Goal: Task Accomplishment & Management: Use online tool/utility

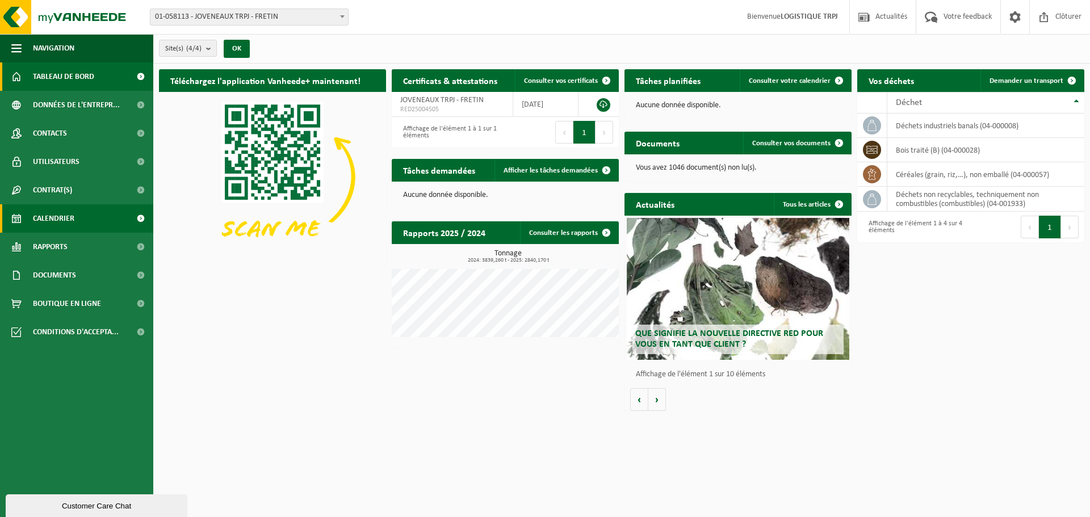
click at [129, 214] on span at bounding box center [141, 218] width 26 height 28
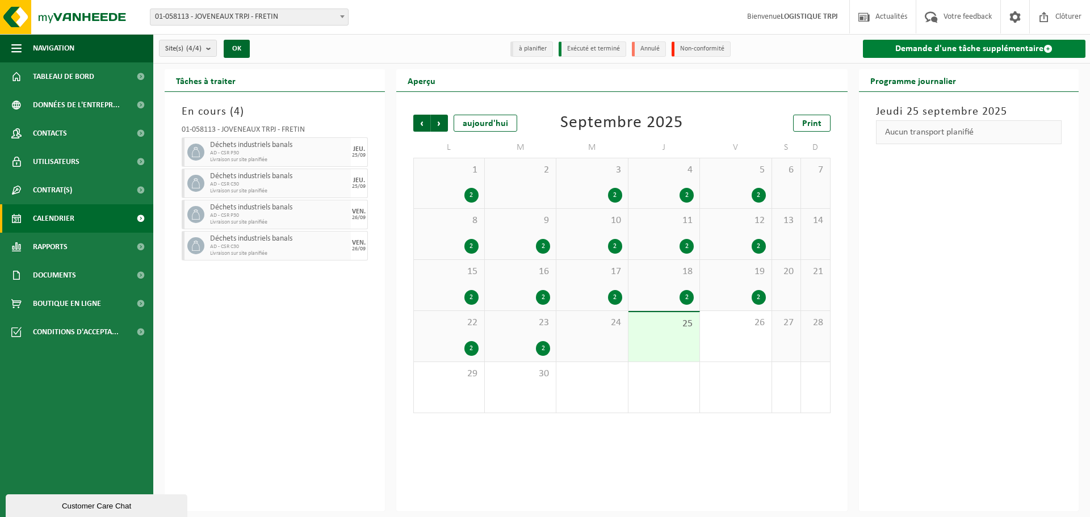
click at [956, 46] on link "Demande d'une tâche supplémentaire" at bounding box center [974, 49] width 223 height 18
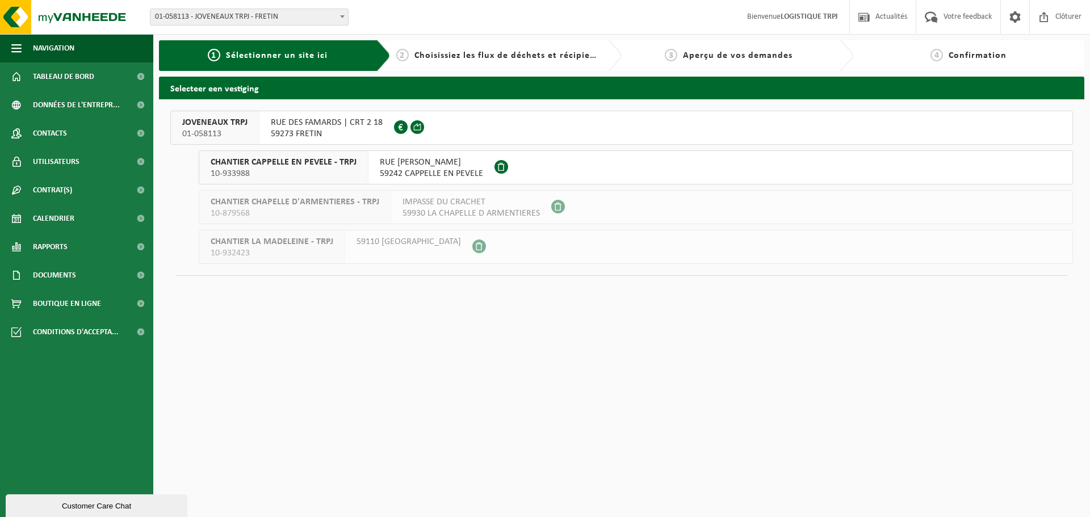
click at [221, 127] on span "JOVENEAUX TRPJ" at bounding box center [214, 122] width 65 height 11
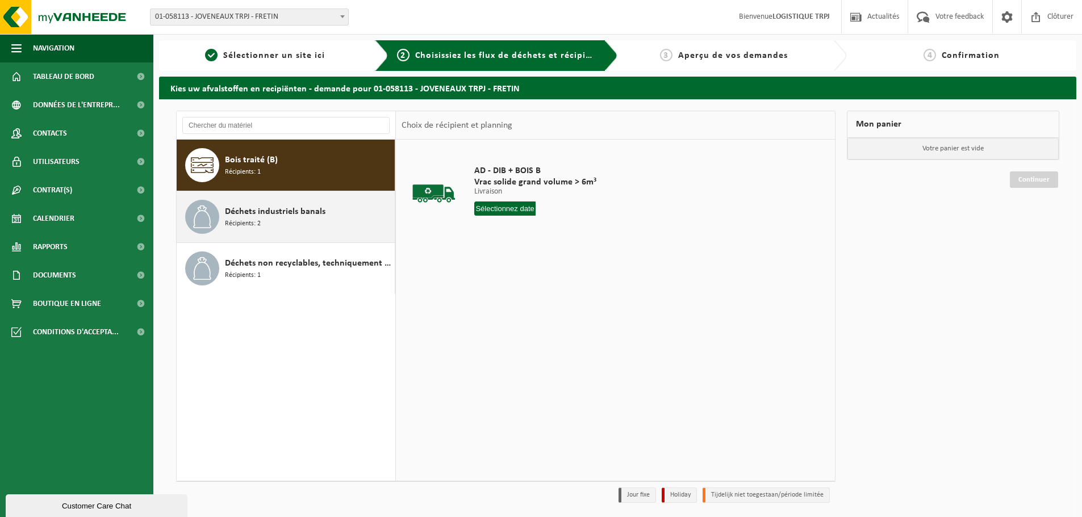
click at [315, 229] on div "Déchets industriels banals Récipients: 2" at bounding box center [308, 217] width 167 height 34
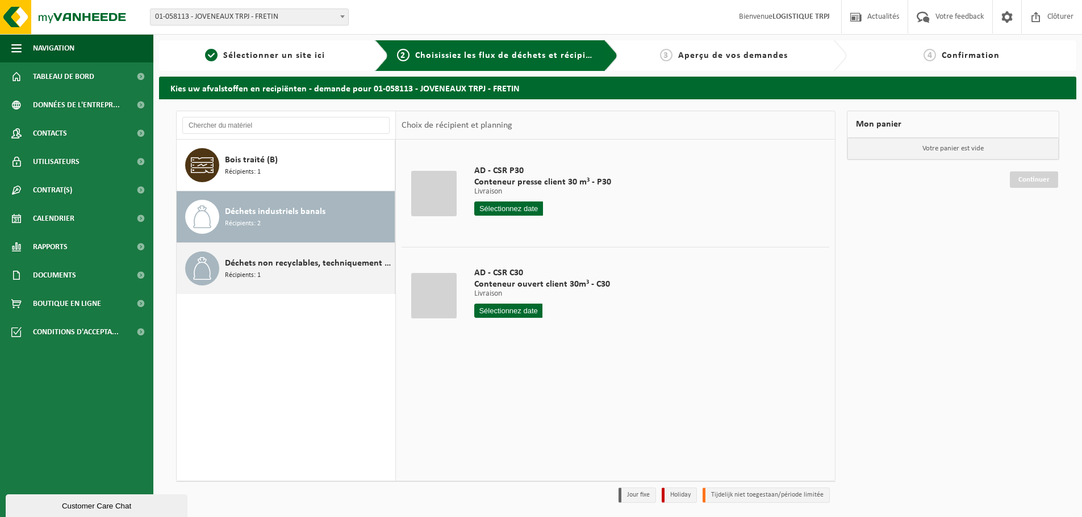
click at [328, 286] on div "Déchets non recyclables, techniquement non combustibles (combustibles) Récipien…" at bounding box center [286, 268] width 219 height 51
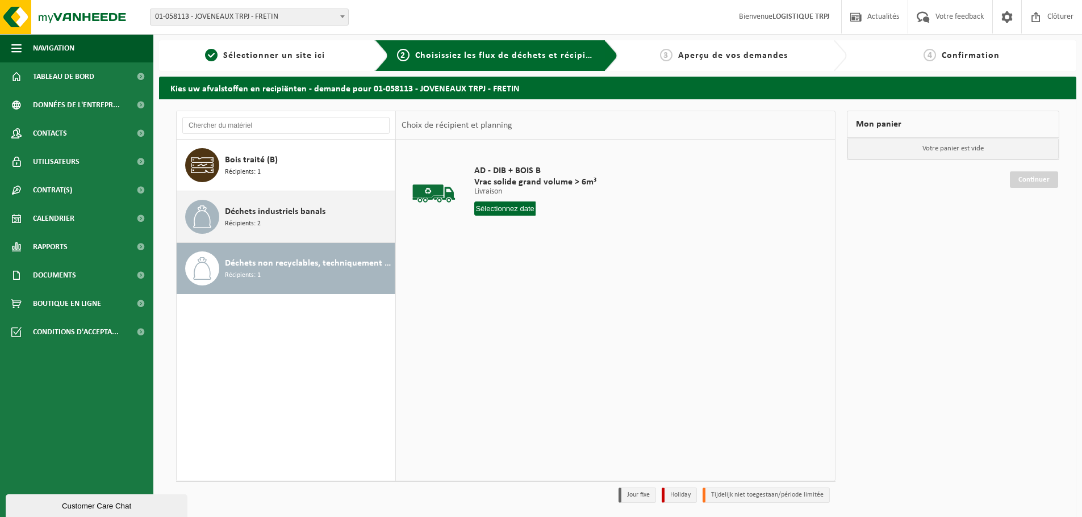
click at [340, 210] on div "Déchets industriels banals Récipients: 2" at bounding box center [308, 217] width 167 height 34
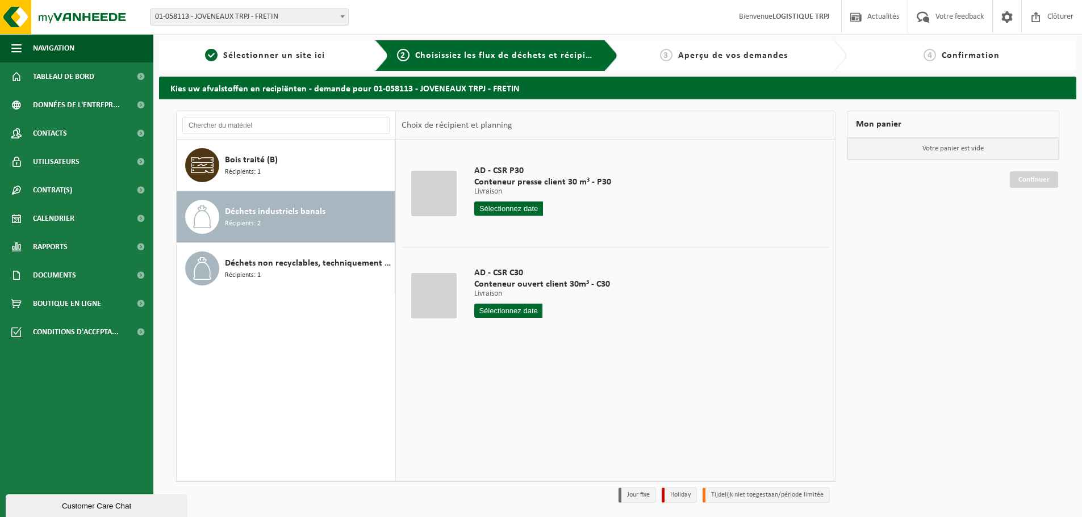
click at [522, 211] on input "text" at bounding box center [508, 209] width 69 height 14
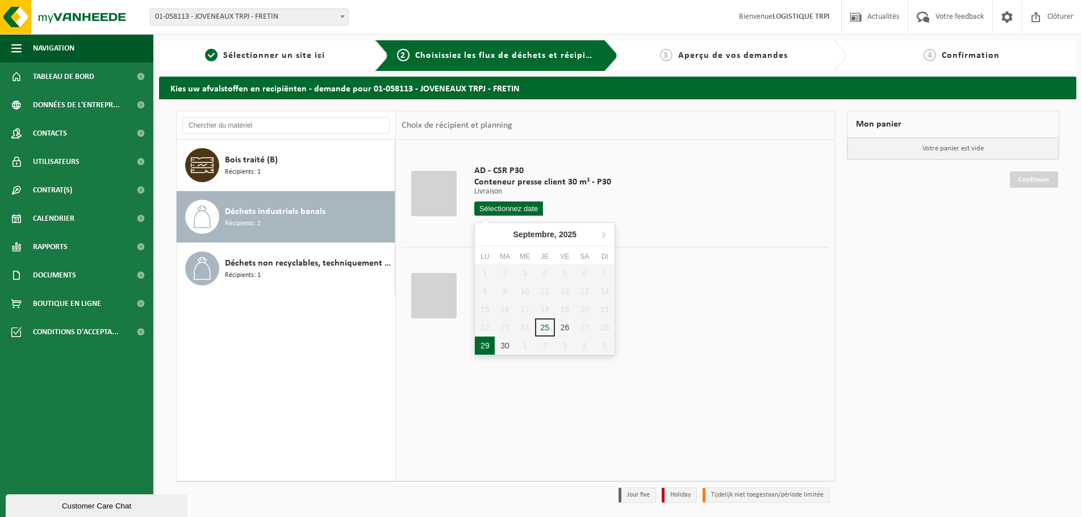
click at [484, 350] on div "29" at bounding box center [485, 346] width 20 height 18
type input "à partir de 2025-09-29"
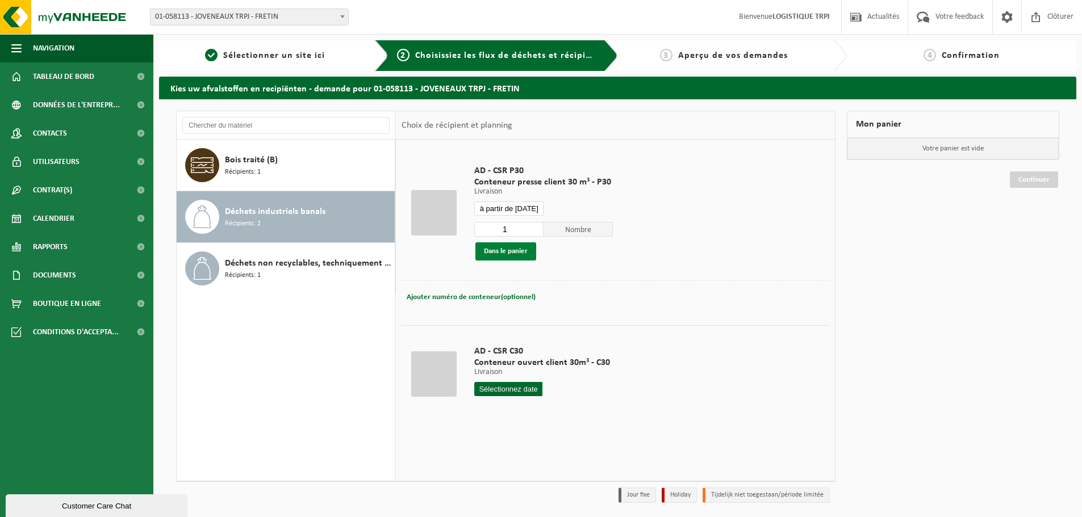
click at [518, 246] on button "Dans le panier" at bounding box center [505, 251] width 61 height 18
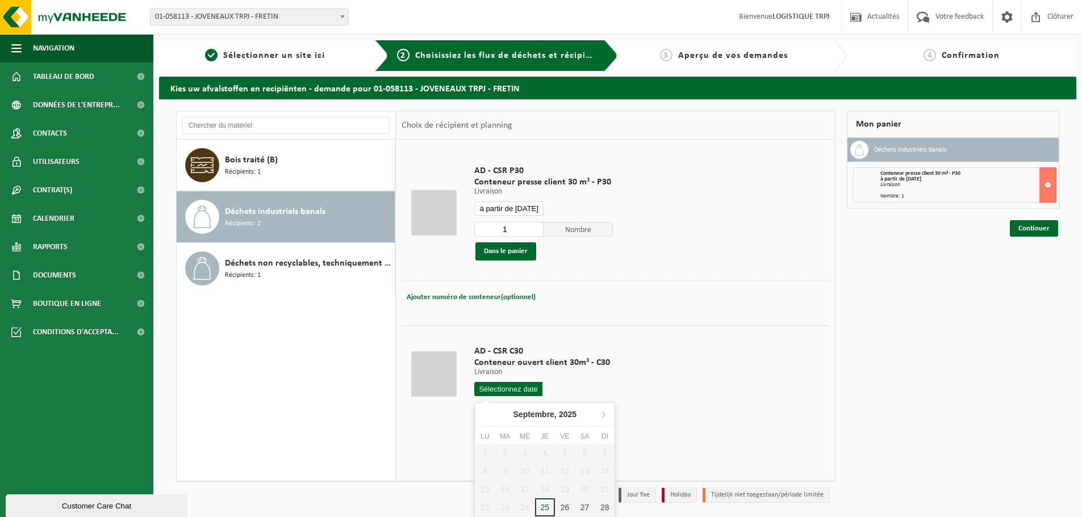
click at [521, 387] on input "text" at bounding box center [508, 389] width 68 height 14
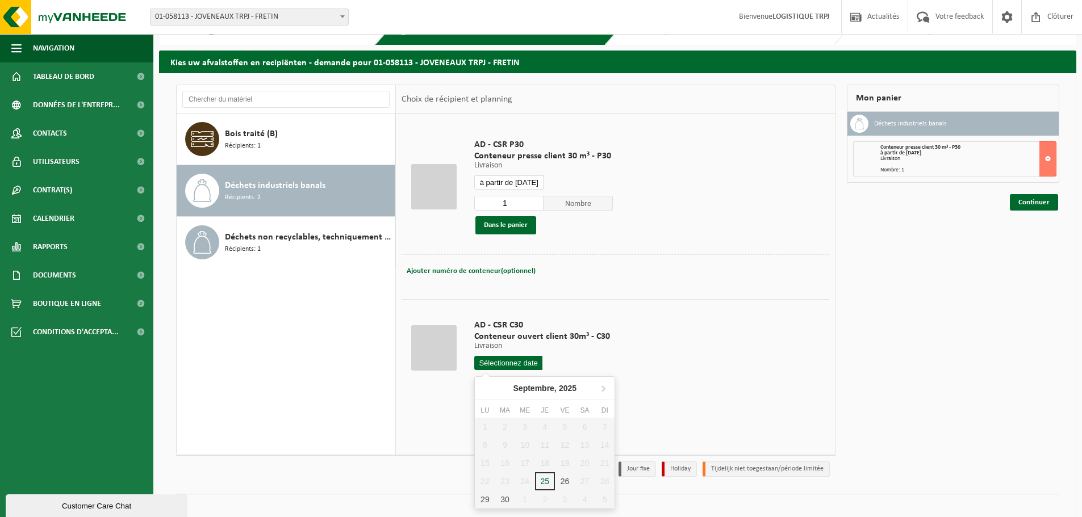
scroll to position [37, 0]
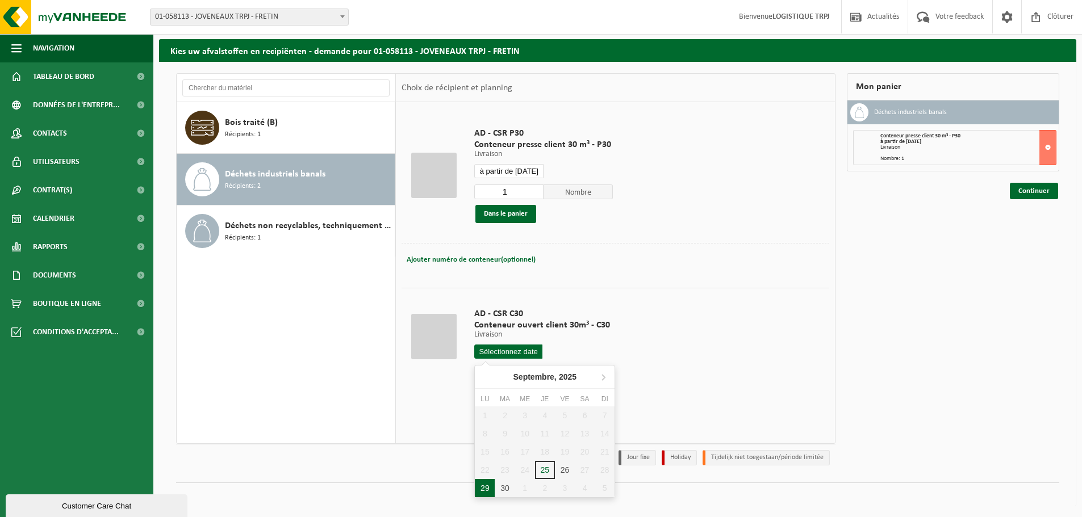
click at [484, 487] on div "29" at bounding box center [485, 488] width 20 height 18
type input "à partir de 2025-09-29"
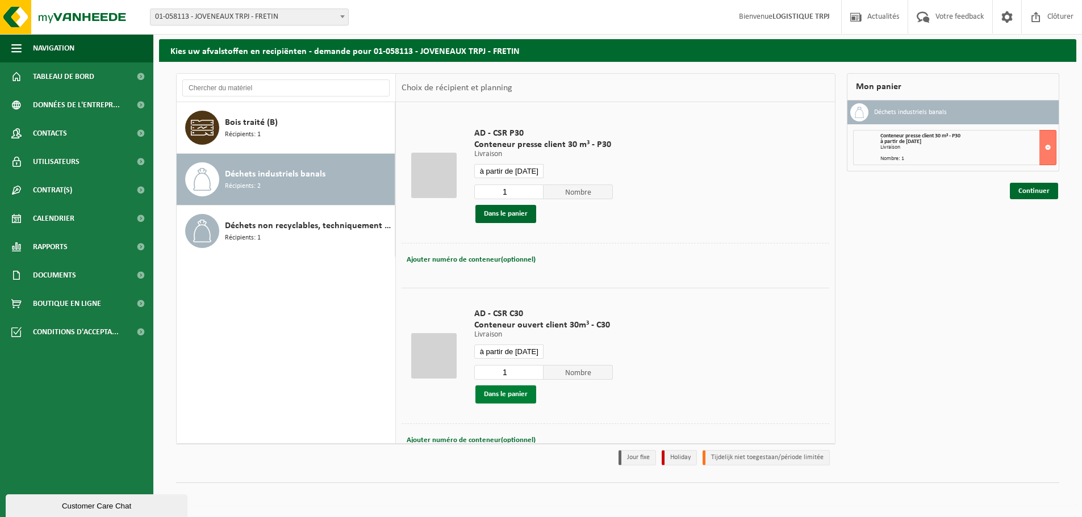
click at [510, 395] on button "Dans le panier" at bounding box center [505, 395] width 61 height 18
click at [531, 166] on input "à partir de 2025-09-29" at bounding box center [508, 171] width 69 height 14
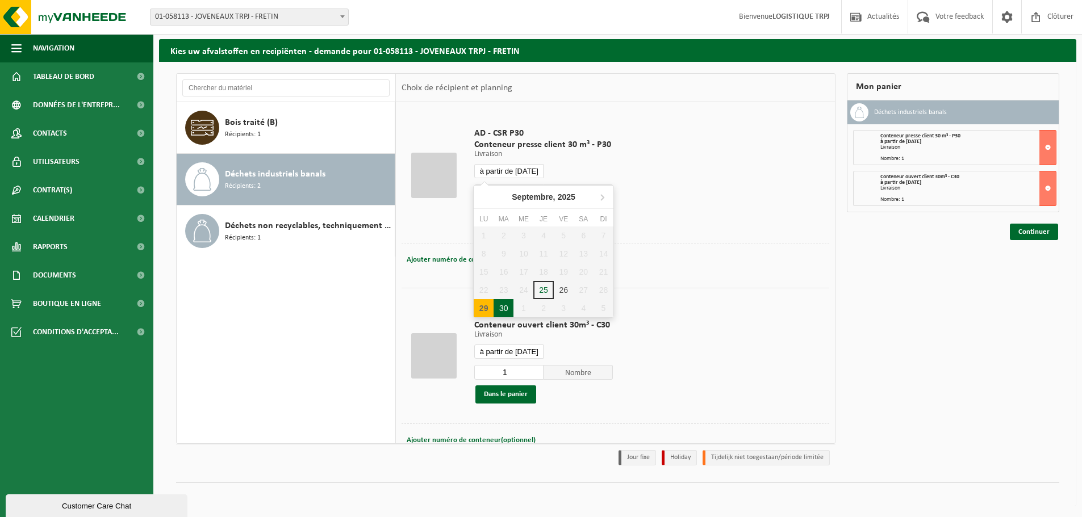
click at [503, 310] on div "30" at bounding box center [503, 308] width 20 height 18
type input "à partir de 2025-09-30"
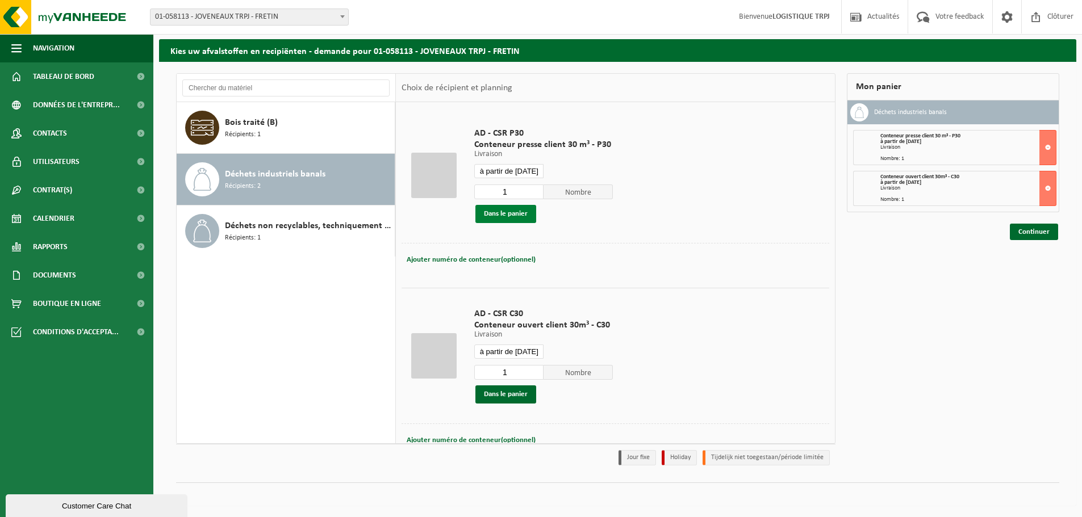
click at [518, 215] on button "Dans le panier" at bounding box center [505, 214] width 61 height 18
click at [531, 347] on input "à partir de 2025-09-29" at bounding box center [508, 352] width 69 height 14
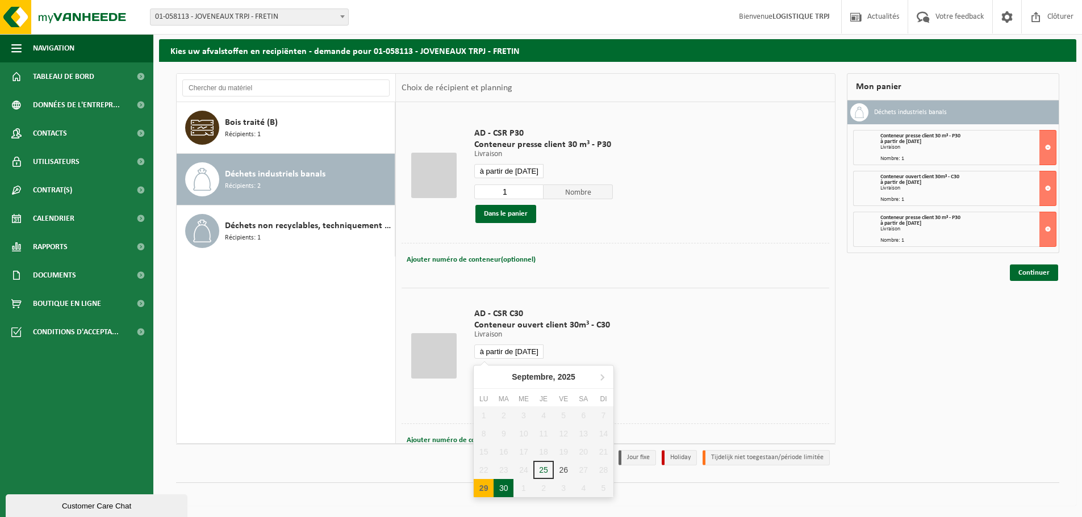
click at [501, 494] on div "30" at bounding box center [503, 488] width 20 height 18
type input "à partir de 2025-09-30"
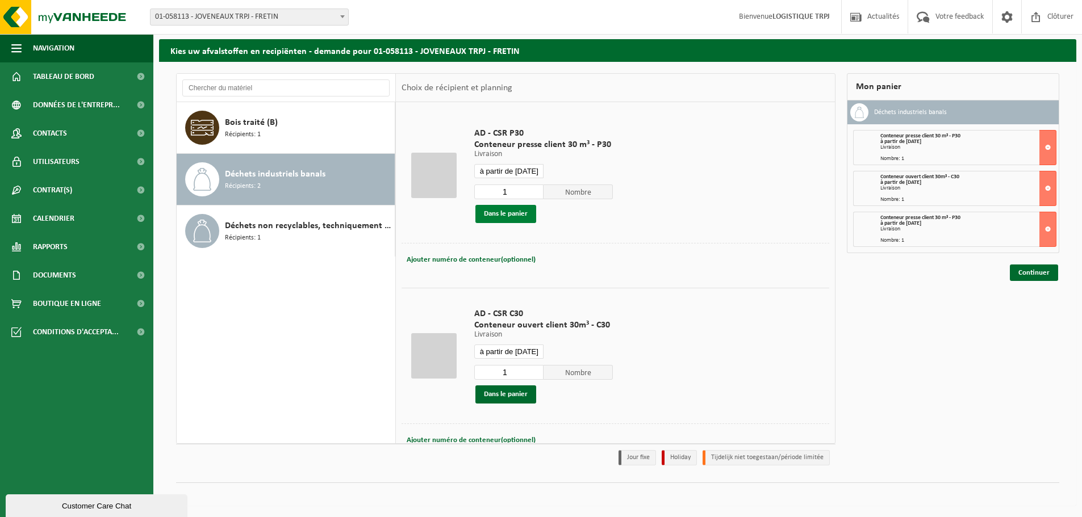
click at [516, 219] on button "Dans le panier" at bounding box center [505, 214] width 61 height 18
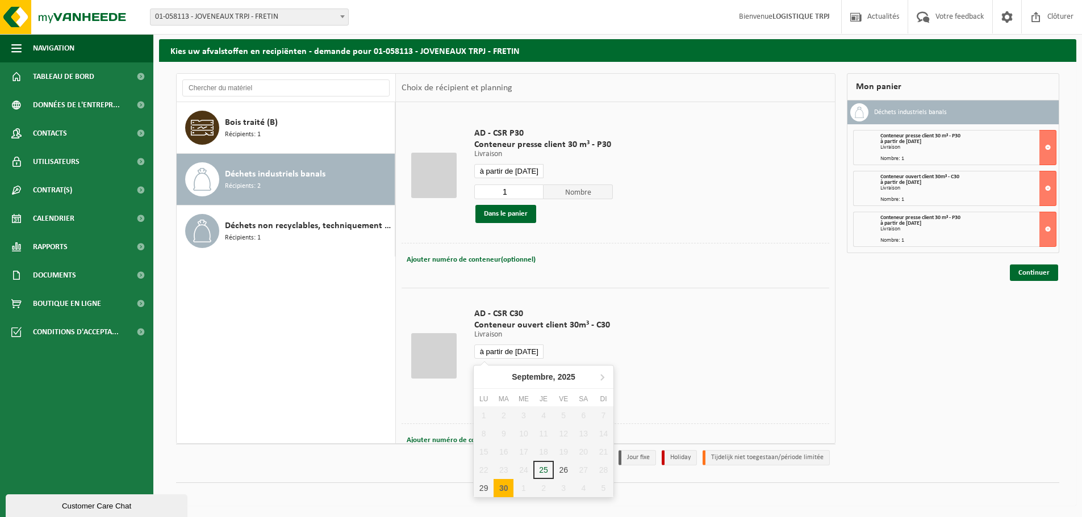
click at [507, 346] on input "à partir de 2025-09-30" at bounding box center [508, 352] width 69 height 14
click at [498, 492] on div "30" at bounding box center [503, 488] width 20 height 18
click at [506, 485] on div "30" at bounding box center [503, 488] width 20 height 18
type input "à partir de 2025-09-30"
click at [516, 387] on button "Dans le panier" at bounding box center [505, 395] width 61 height 18
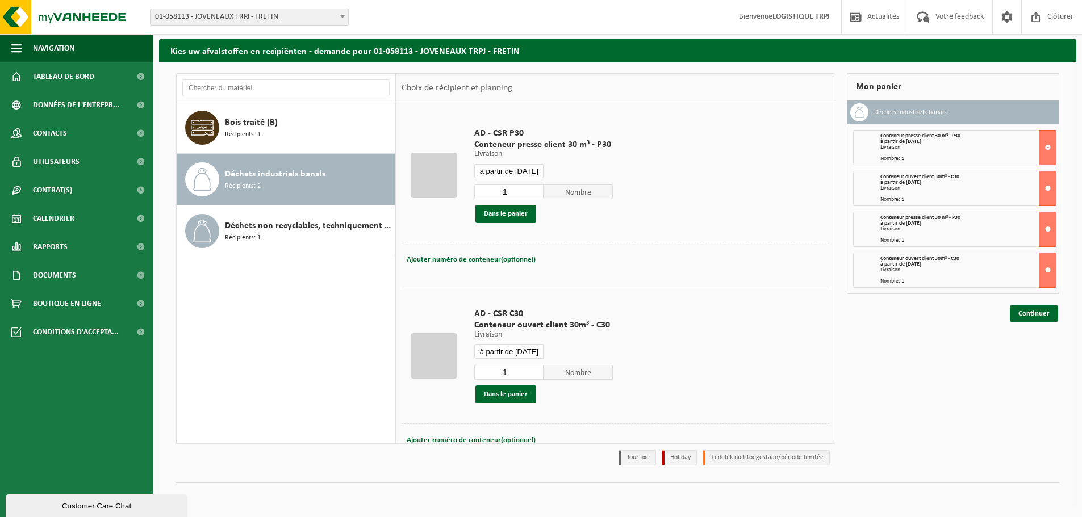
click at [530, 165] on input "à partir de 2025-09-30" at bounding box center [508, 171] width 69 height 14
click at [608, 200] on icon at bounding box center [602, 197] width 18 height 18
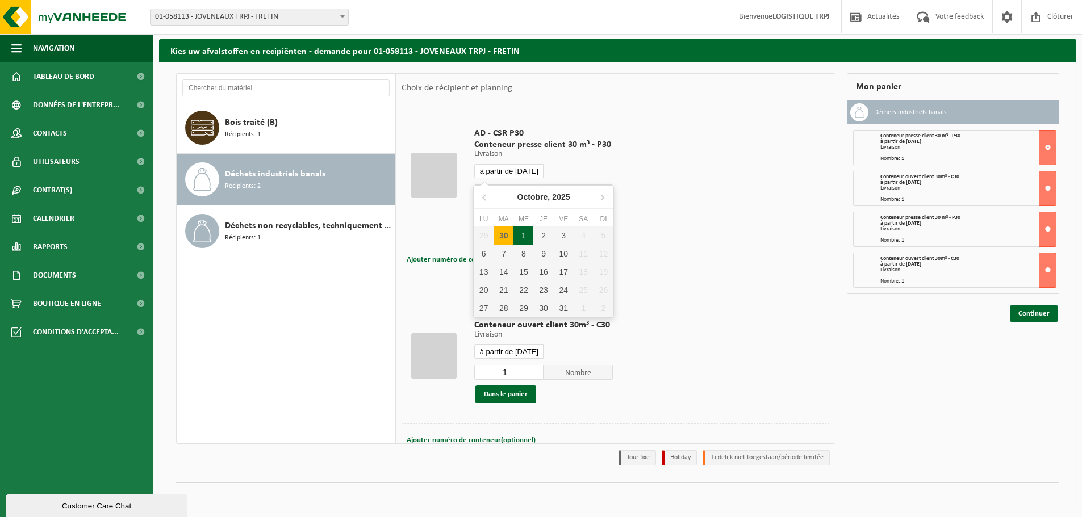
click at [526, 238] on div "1" at bounding box center [523, 236] width 20 height 18
type input "à partir de 2025-10-01"
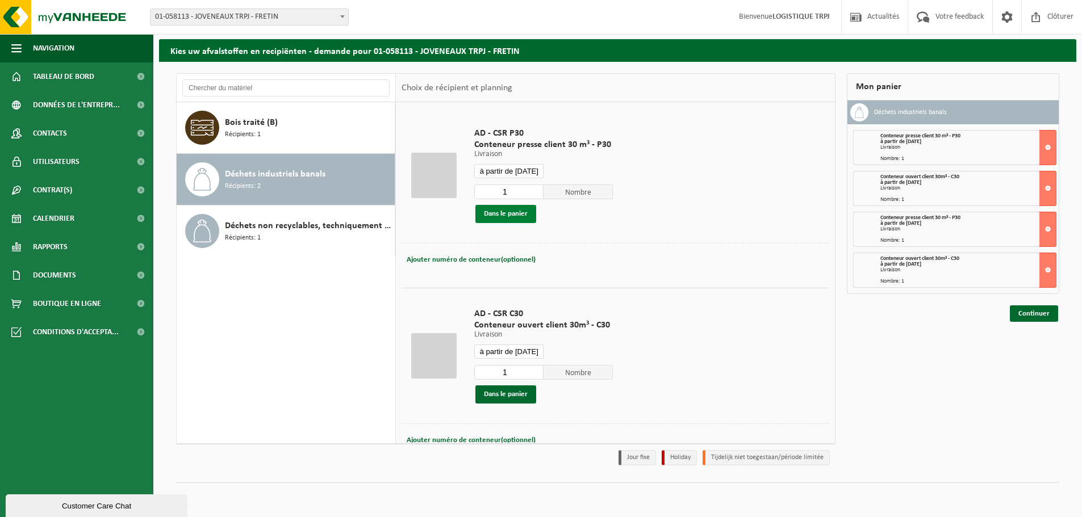
click at [527, 213] on button "Dans le panier" at bounding box center [505, 214] width 61 height 18
click at [534, 352] on input "à partir de 2025-09-30" at bounding box center [508, 352] width 69 height 14
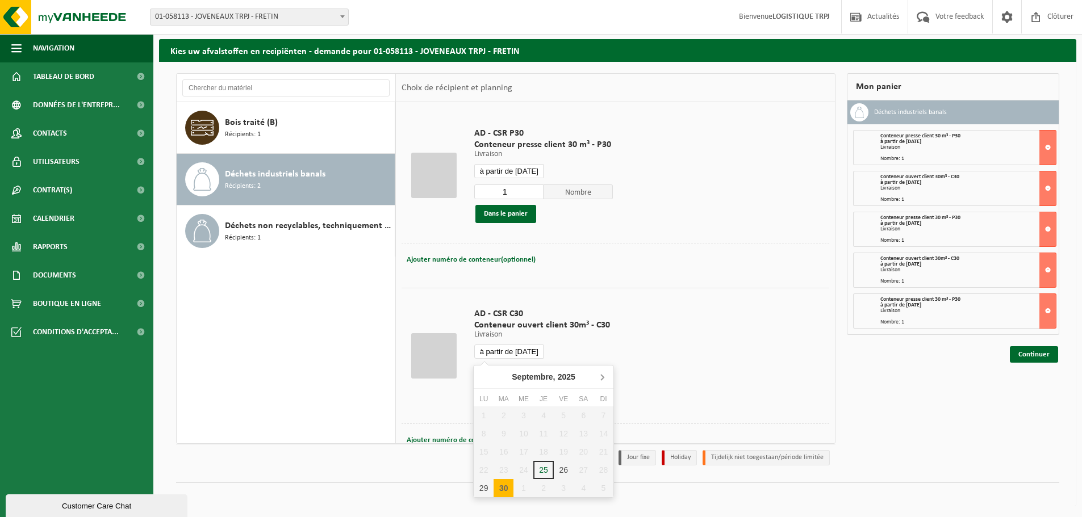
click at [606, 374] on icon at bounding box center [602, 377] width 18 height 18
click at [524, 416] on div "1" at bounding box center [523, 416] width 20 height 18
type input "à partir de 2025-10-01"
click at [513, 393] on button "Dans le panier" at bounding box center [505, 395] width 61 height 18
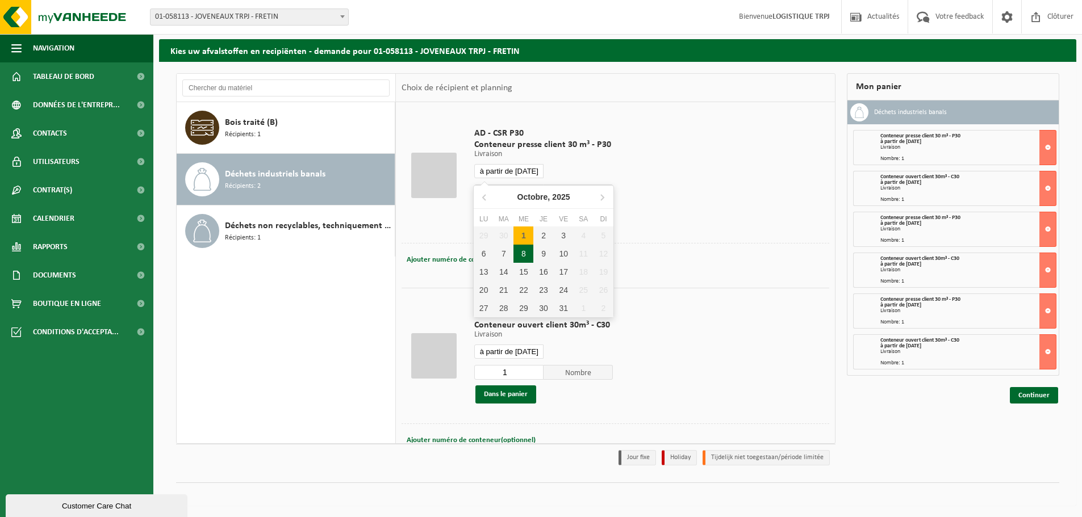
click at [511, 170] on input "à partir de 2025-10-01" at bounding box center [508, 171] width 69 height 14
click at [546, 233] on div "2" at bounding box center [543, 236] width 20 height 18
type input "à partir de 2025-10-02"
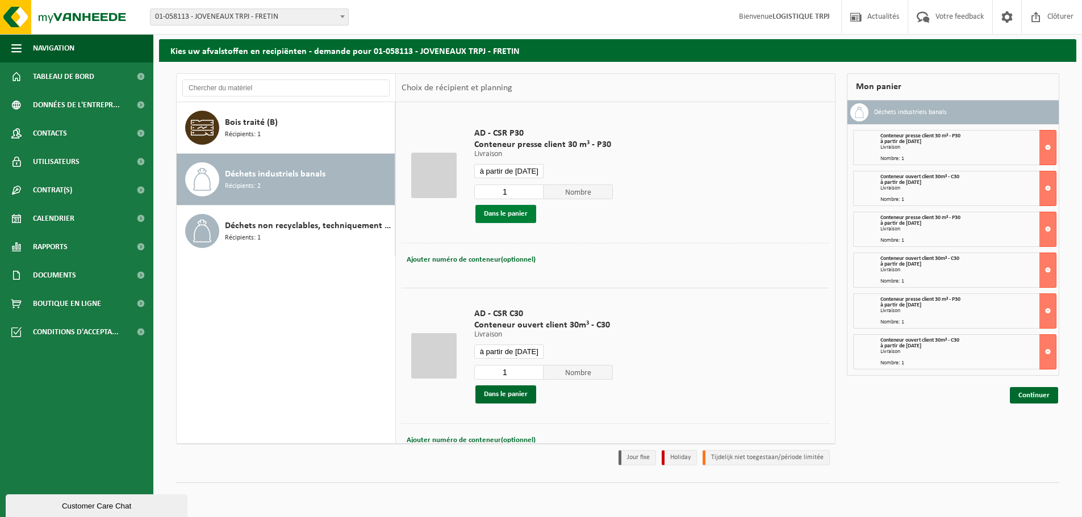
click at [519, 213] on button "Dans le panier" at bounding box center [505, 214] width 61 height 18
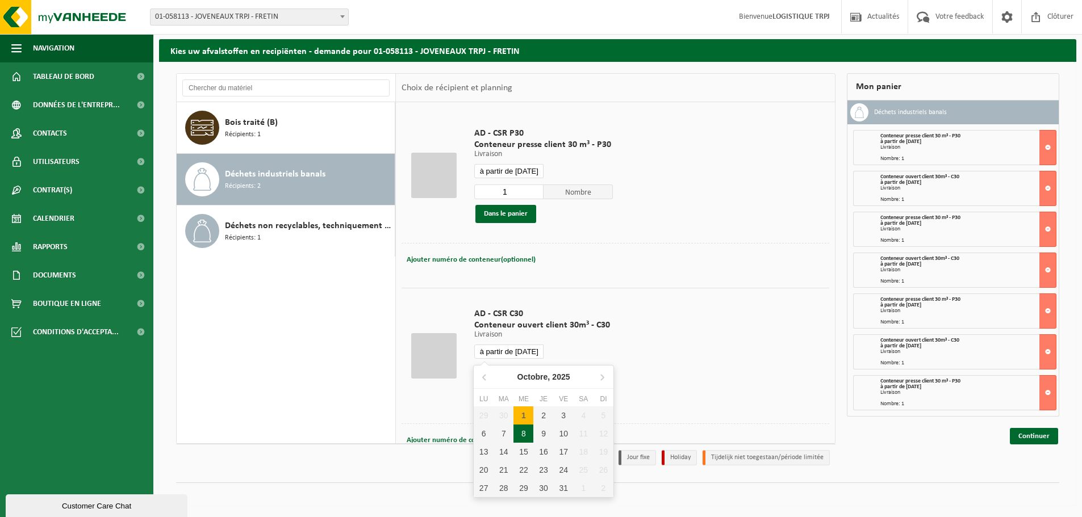
click at [527, 354] on input "à partir de 2025-10-01" at bounding box center [508, 352] width 69 height 14
click at [542, 419] on div "2" at bounding box center [543, 416] width 20 height 18
type input "à partir de 2025-10-02"
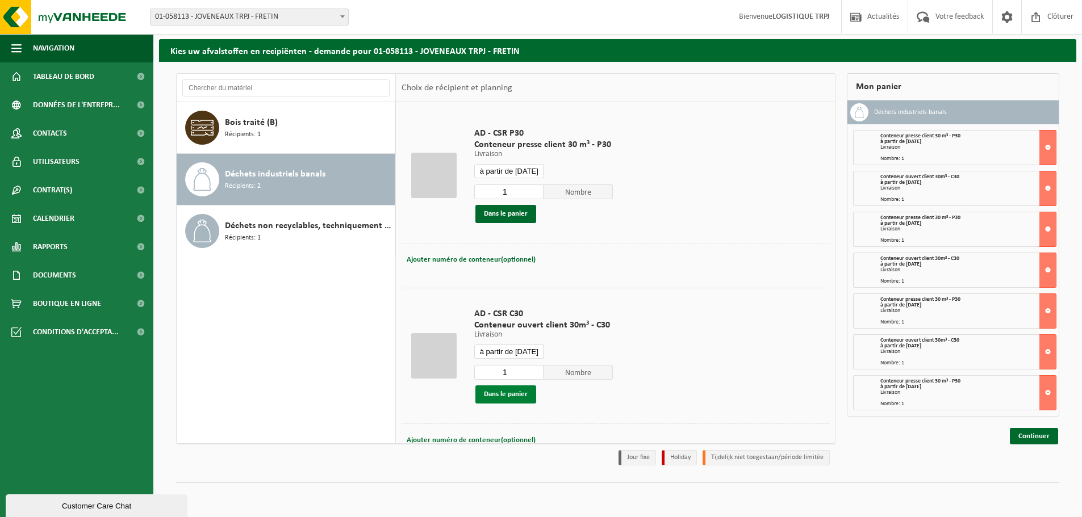
click at [525, 392] on button "Dans le panier" at bounding box center [505, 395] width 61 height 18
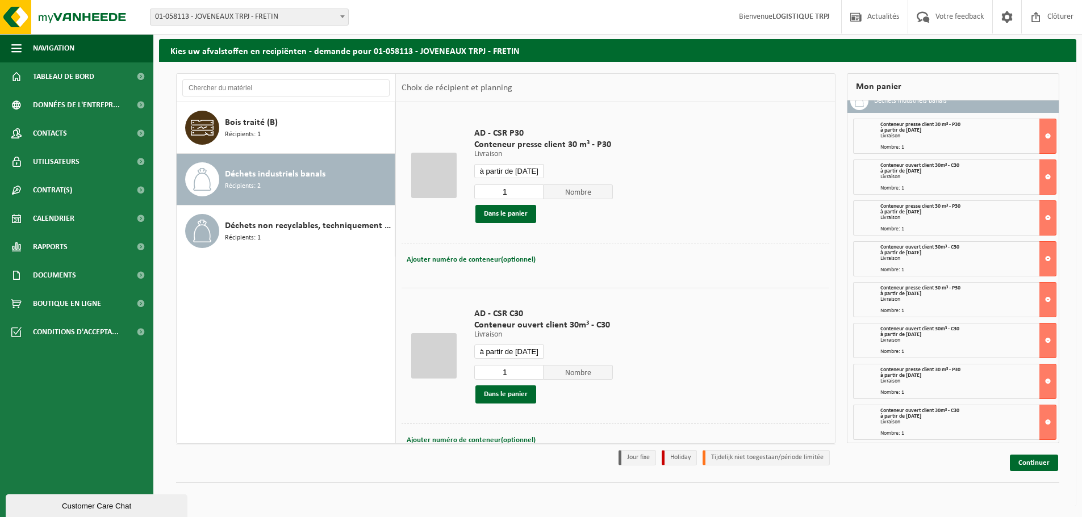
scroll to position [14, 0]
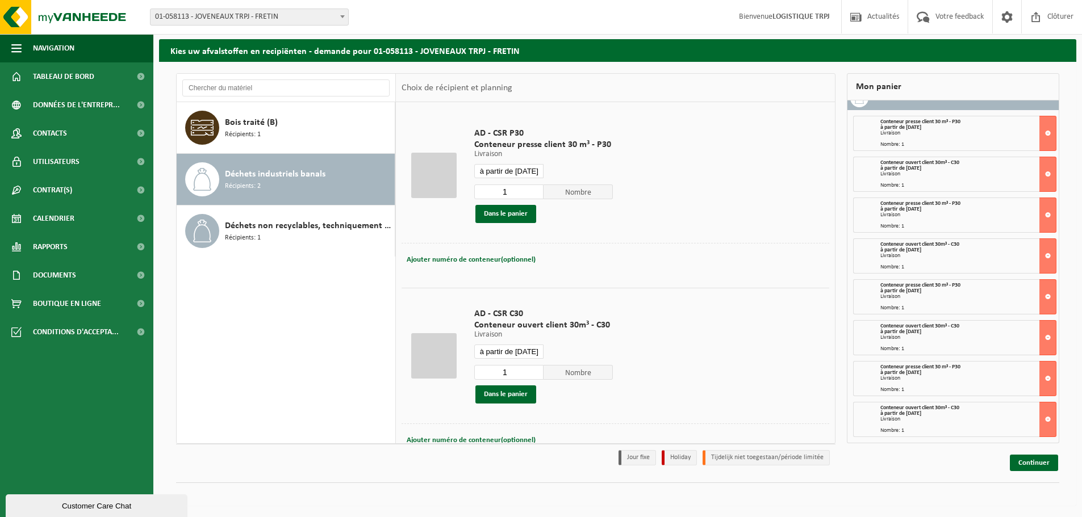
click at [535, 175] on input "à partir de 2025-10-02" at bounding box center [508, 171] width 69 height 14
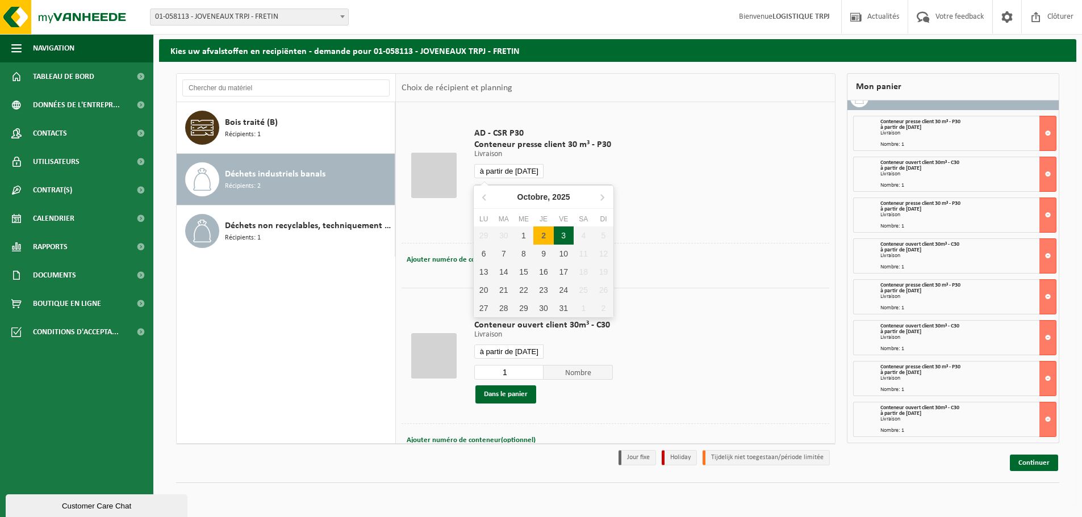
click at [568, 233] on div "3" at bounding box center [564, 236] width 20 height 18
type input "à partir de 2025-10-03"
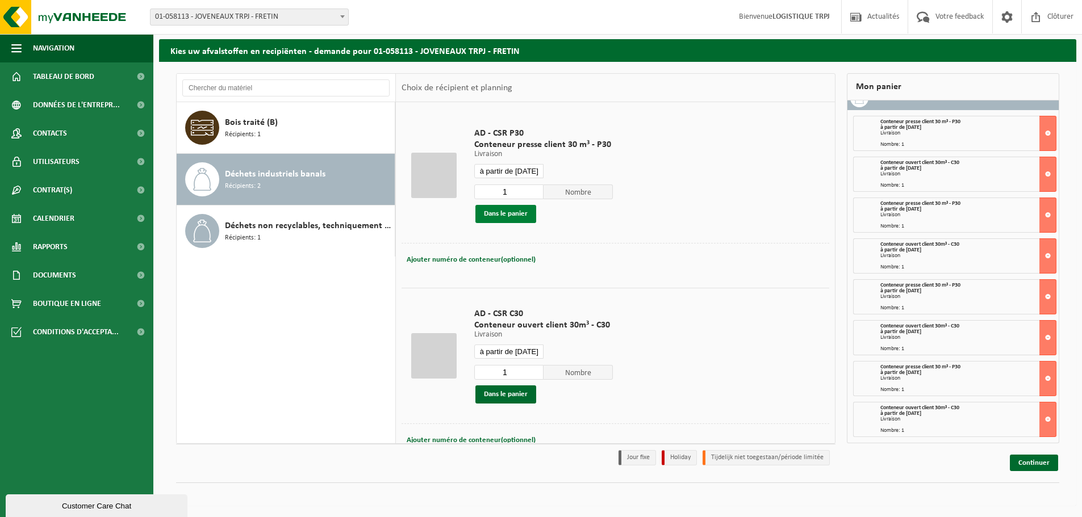
click at [498, 207] on button "Dans le panier" at bounding box center [505, 214] width 61 height 18
click at [530, 354] on input "à partir de 2025-10-02" at bounding box center [508, 352] width 69 height 14
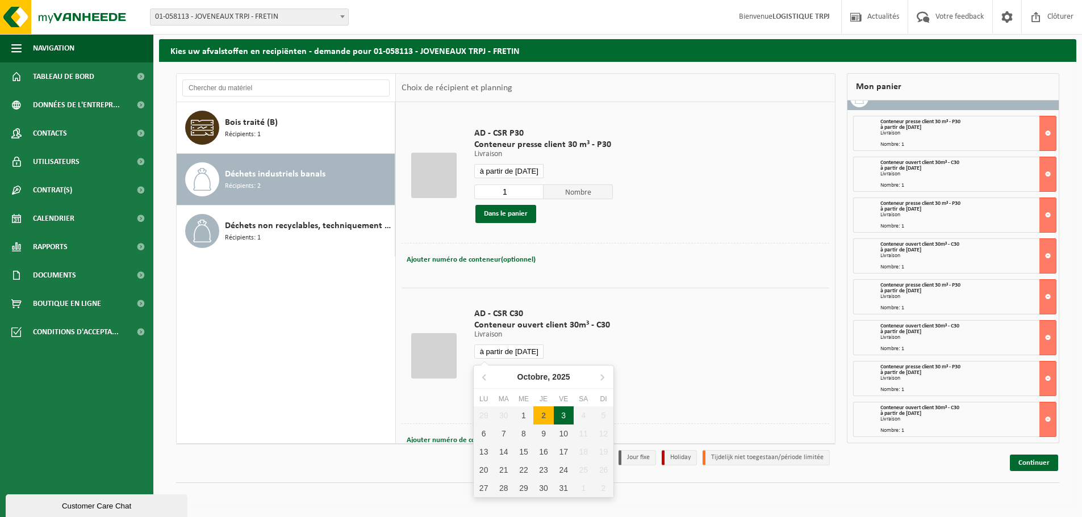
click at [562, 420] on div "3" at bounding box center [564, 416] width 20 height 18
type input "à partir de 2025-10-03"
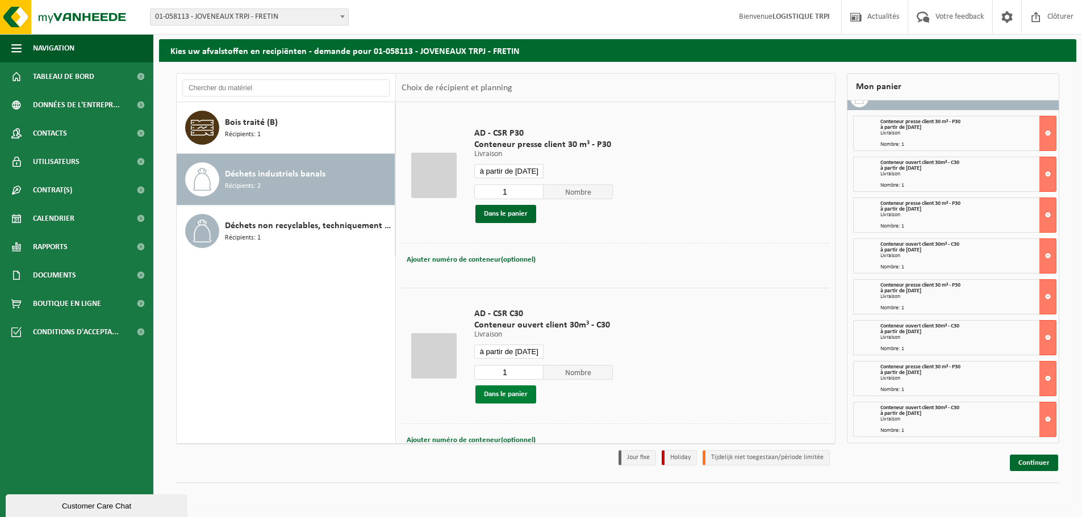
click at [518, 397] on button "Dans le panier" at bounding box center [505, 395] width 61 height 18
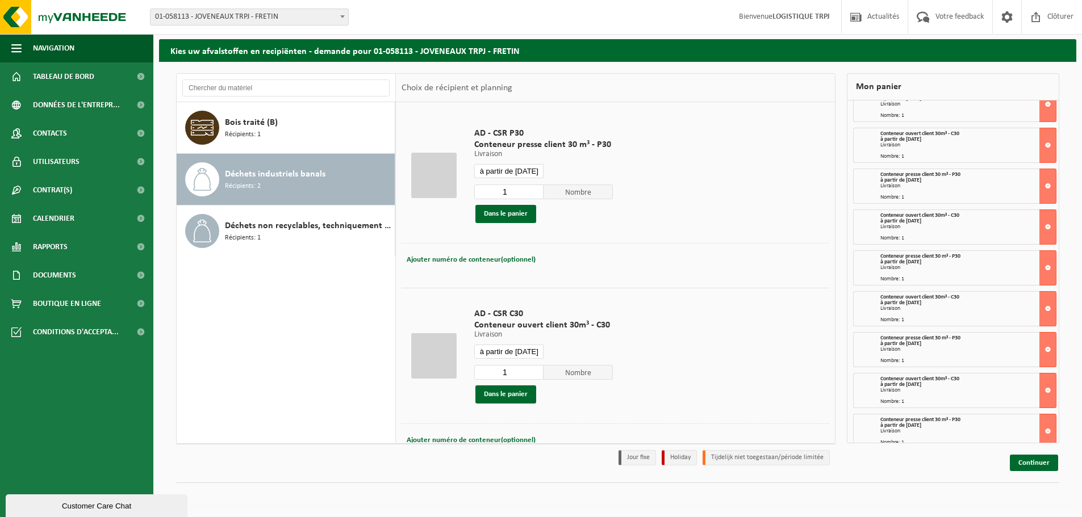
scroll to position [96, 0]
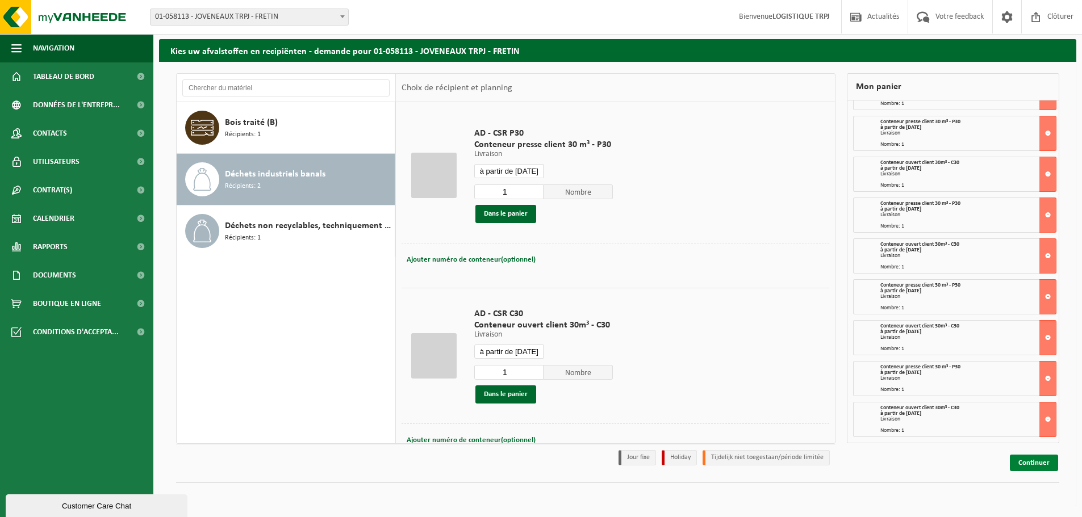
click at [1029, 459] on link "Continuer" at bounding box center [1034, 463] width 48 height 16
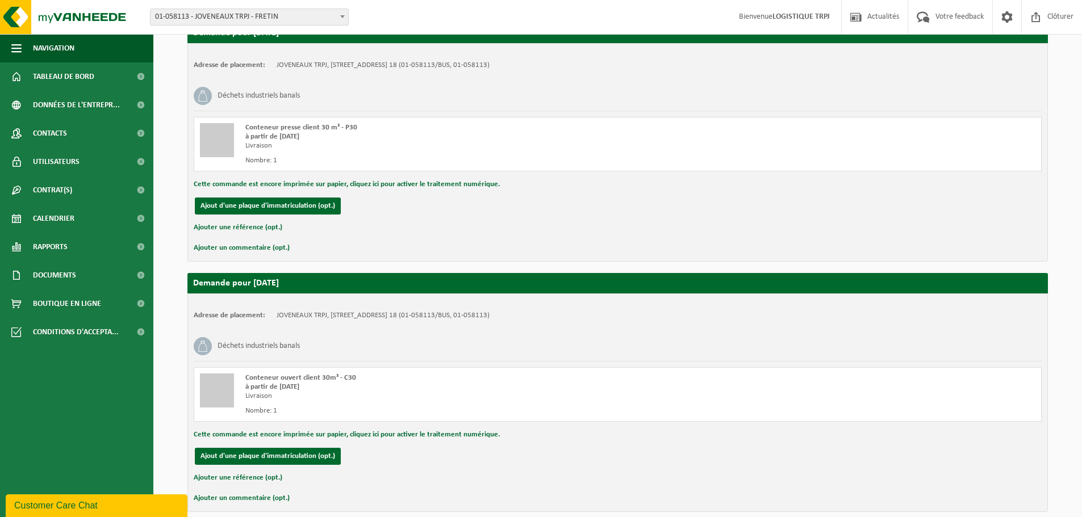
scroll to position [2267, 0]
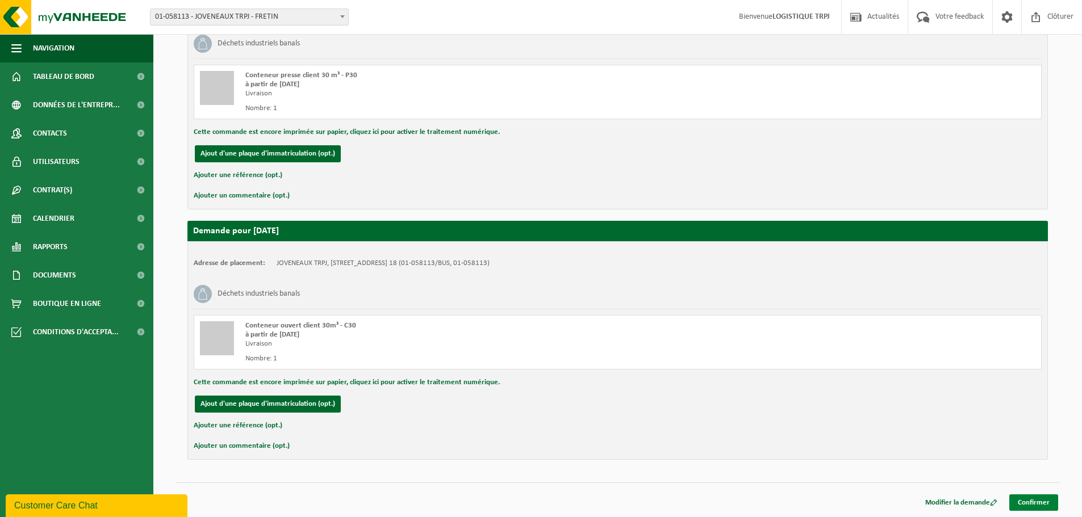
click at [1041, 508] on link "Confirmer" at bounding box center [1033, 503] width 49 height 16
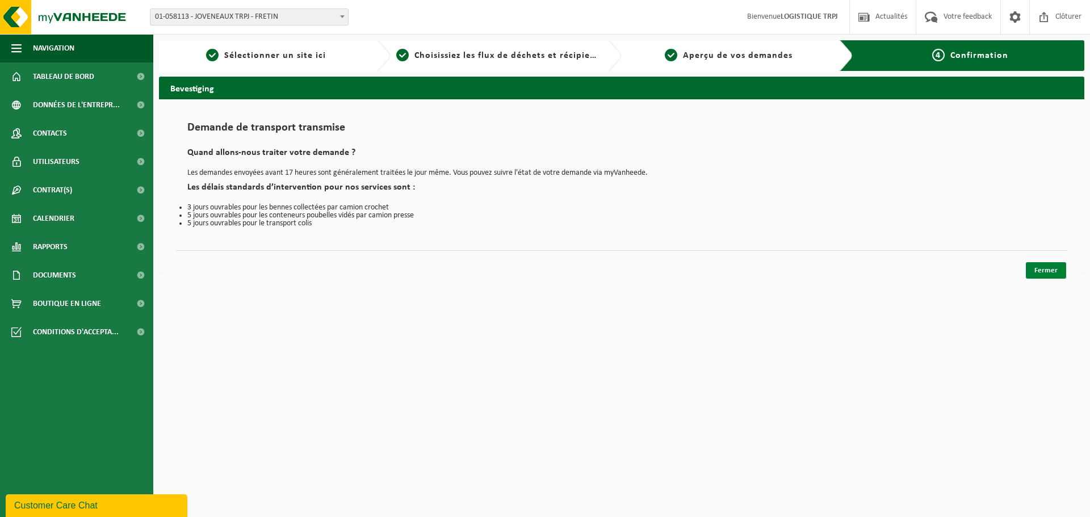
click at [1052, 273] on link "Fermer" at bounding box center [1046, 270] width 40 height 16
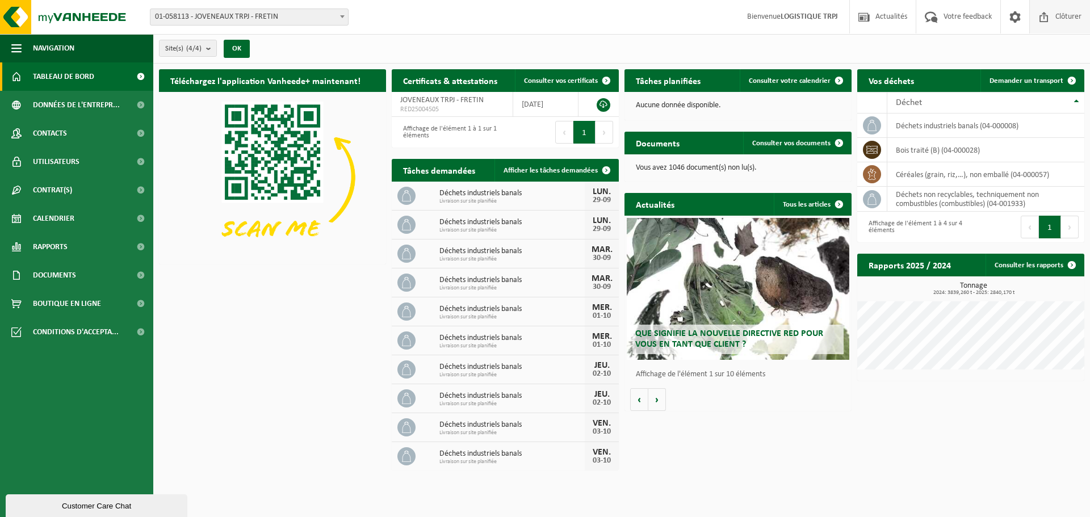
click at [1059, 12] on span "Clôturer" at bounding box center [1069, 16] width 32 height 33
